Goal: Task Accomplishment & Management: Use online tool/utility

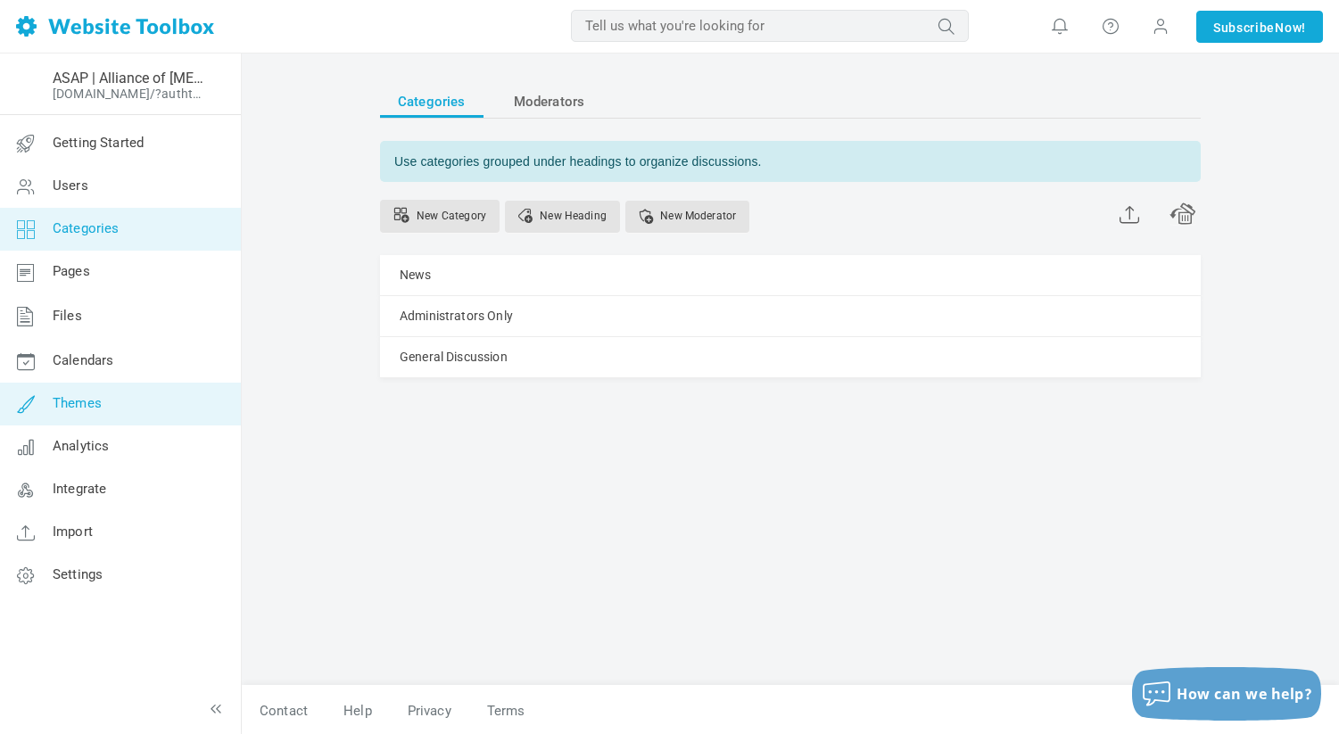
click at [152, 391] on link "Themes" at bounding box center [120, 404] width 242 height 43
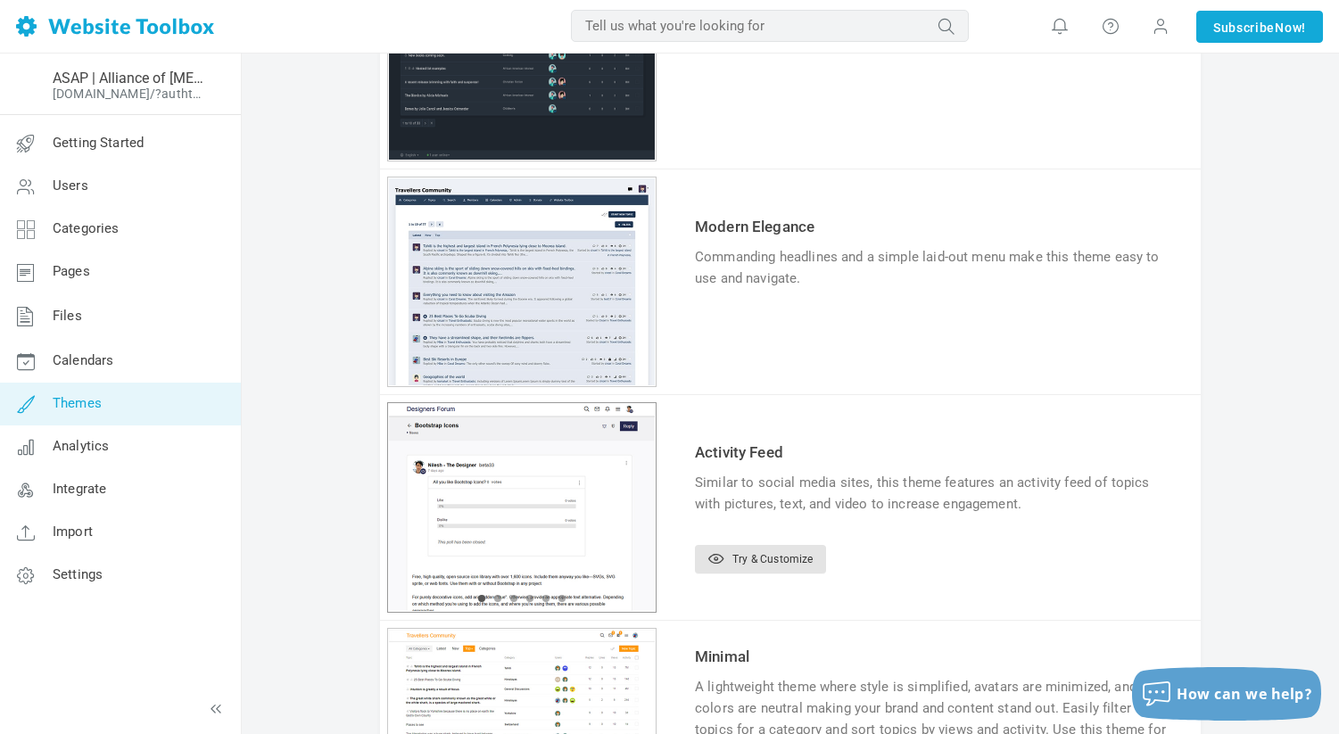
scroll to position [709, 0]
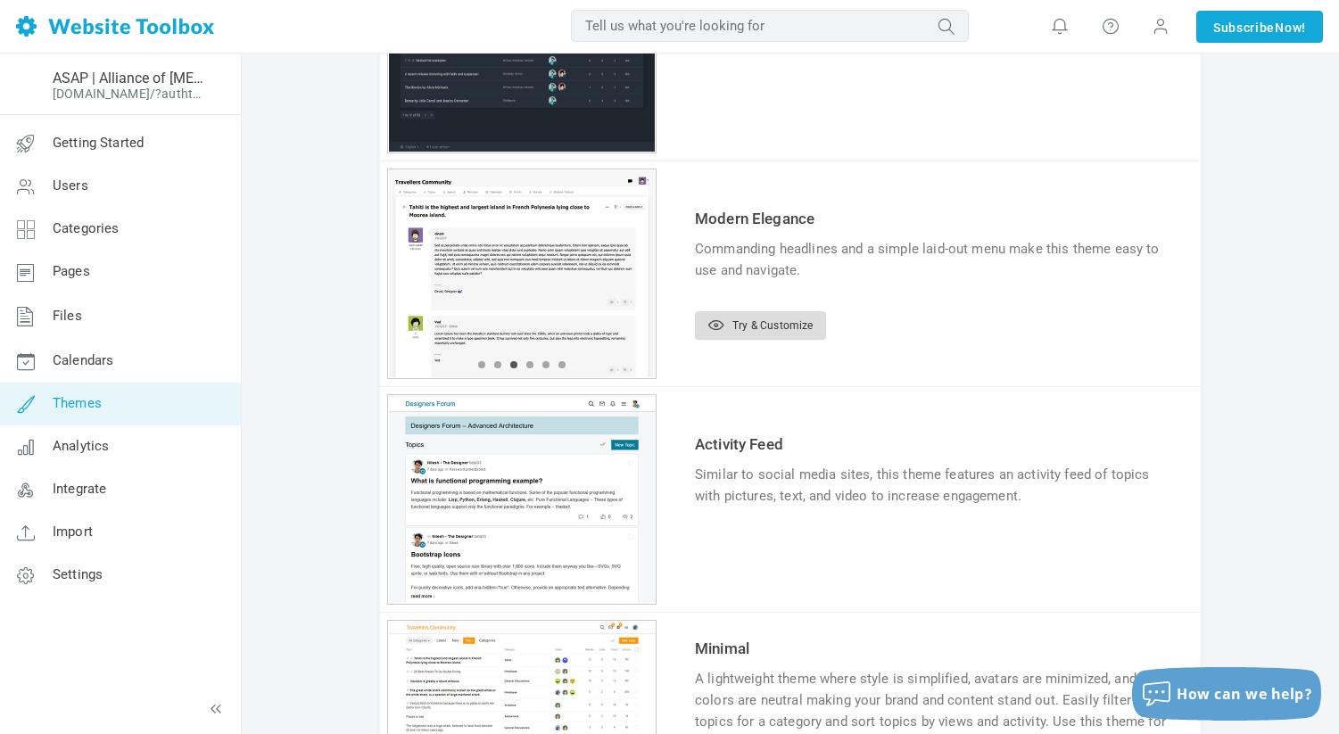
click at [741, 323] on link "Try & Customize" at bounding box center [760, 325] width 131 height 29
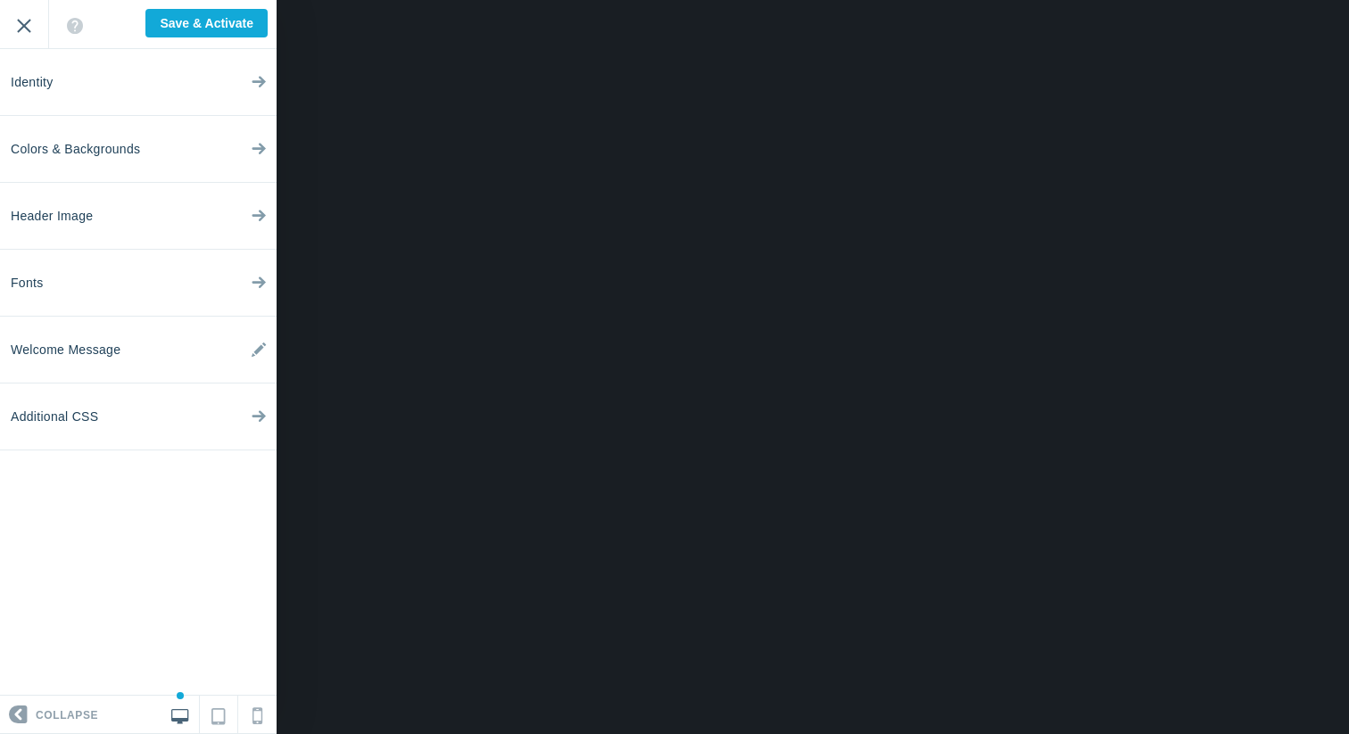
click at [26, 37] on input "Exit" at bounding box center [24, 24] width 48 height 49
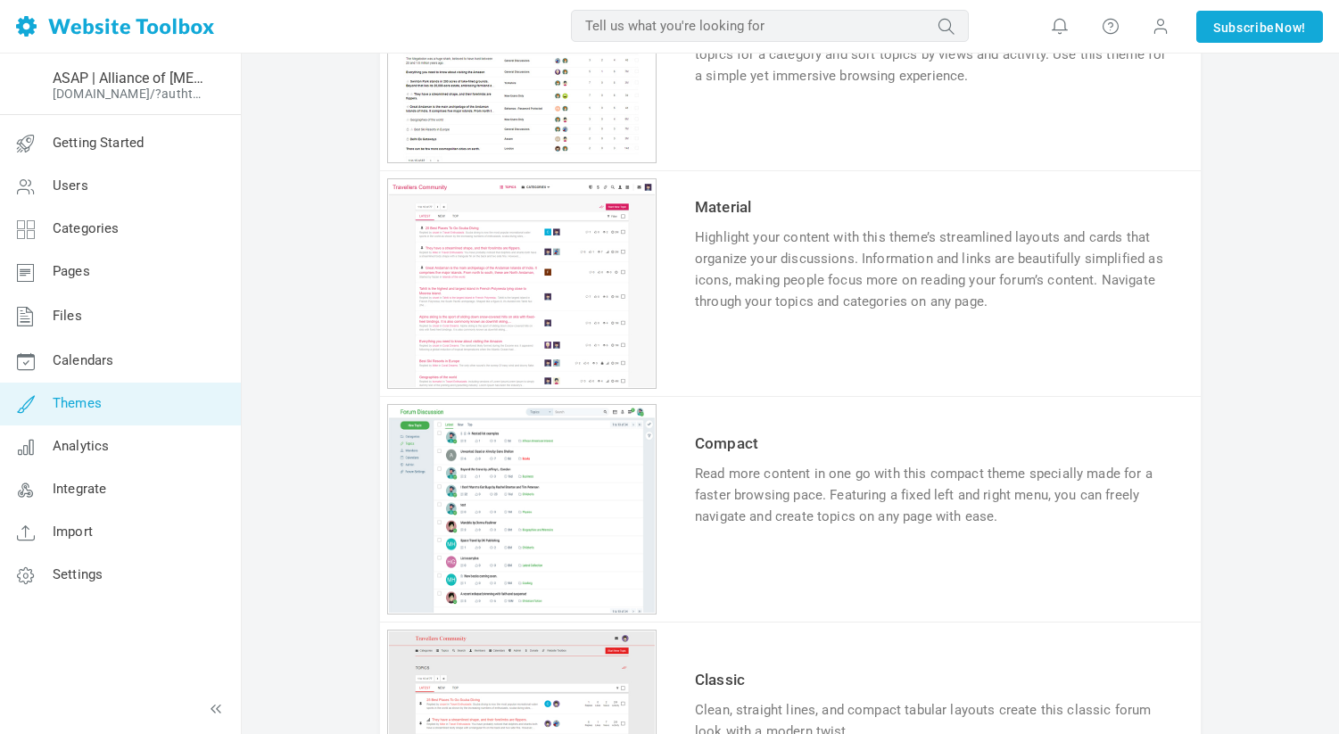
scroll to position [1389, 0]
